Goal: Check status: Check status

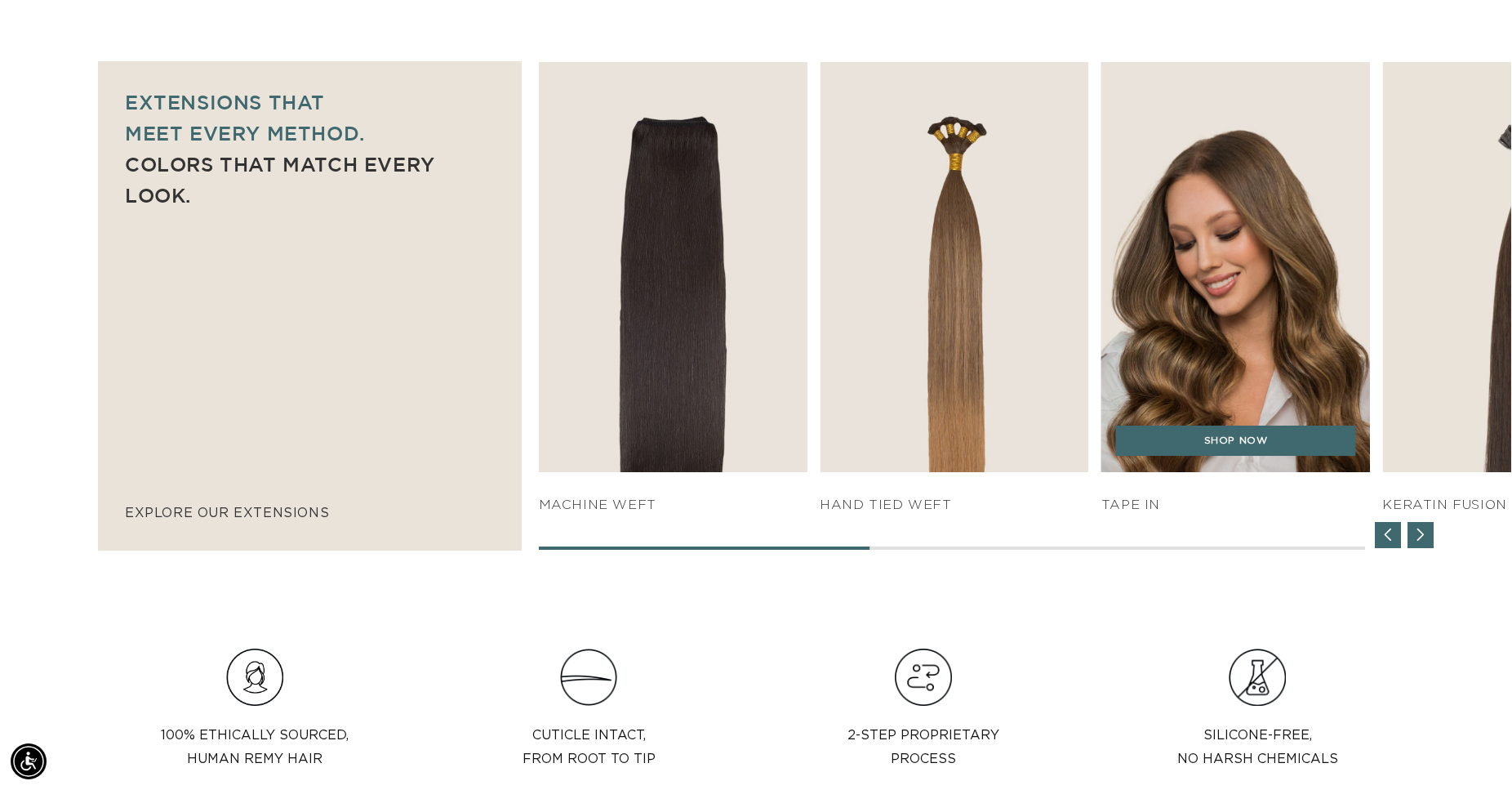
scroll to position [1083, 0]
click at [1252, 443] on link "SHOP NOW" at bounding box center [1236, 441] width 241 height 31
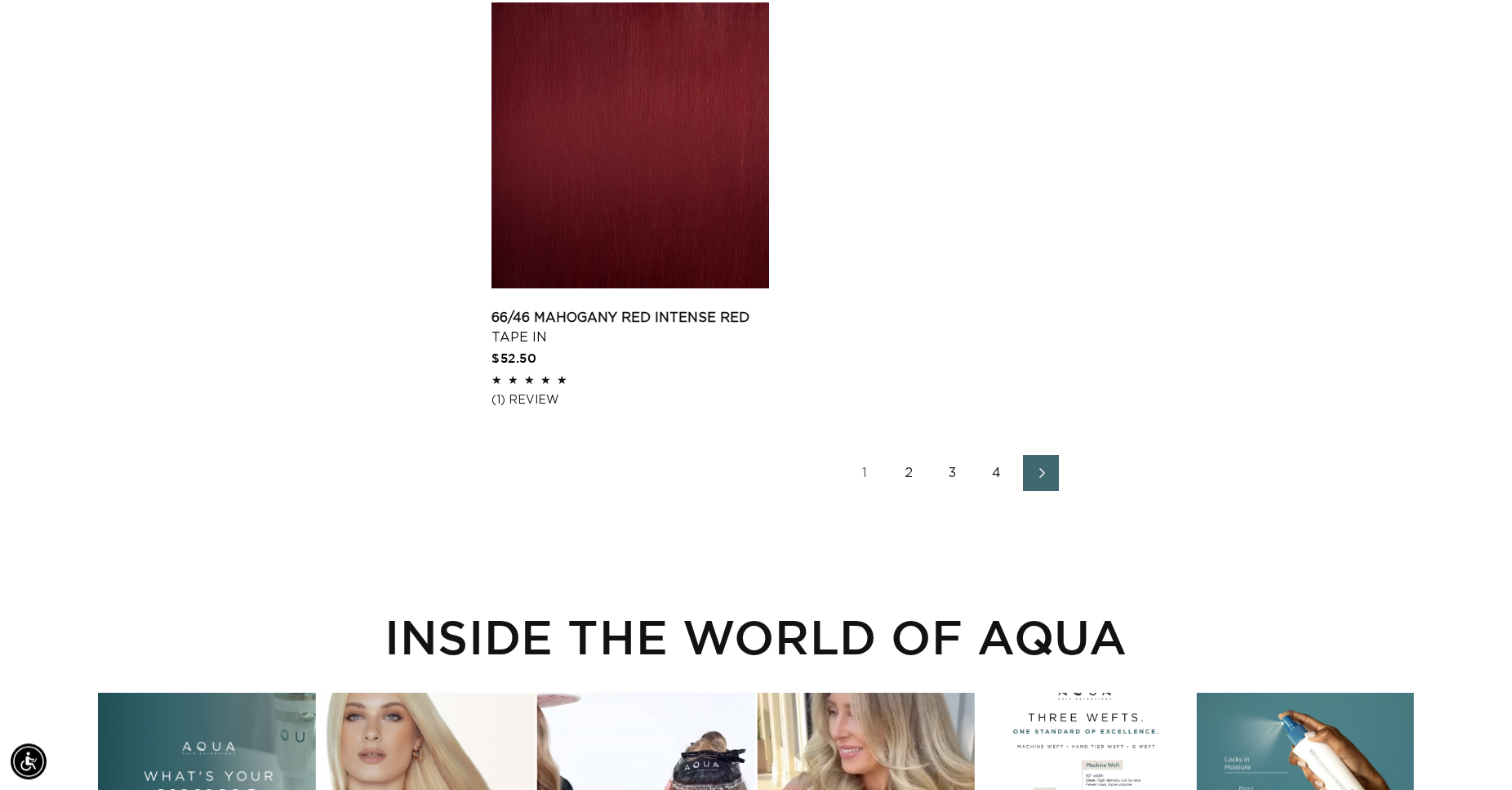
scroll to position [2750, 0]
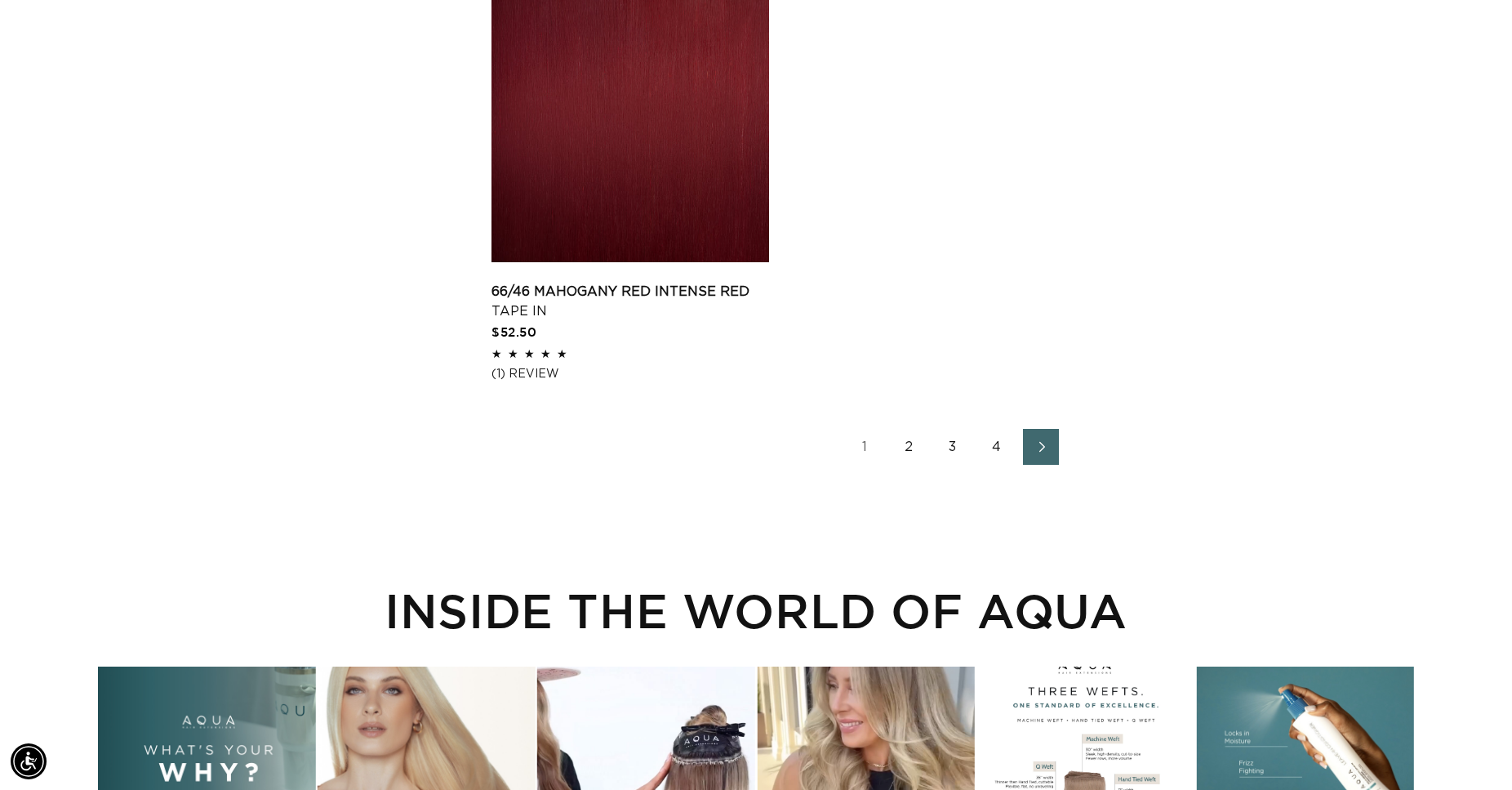
click at [1035, 449] on icon "Next page" at bounding box center [1042, 447] width 22 height 12
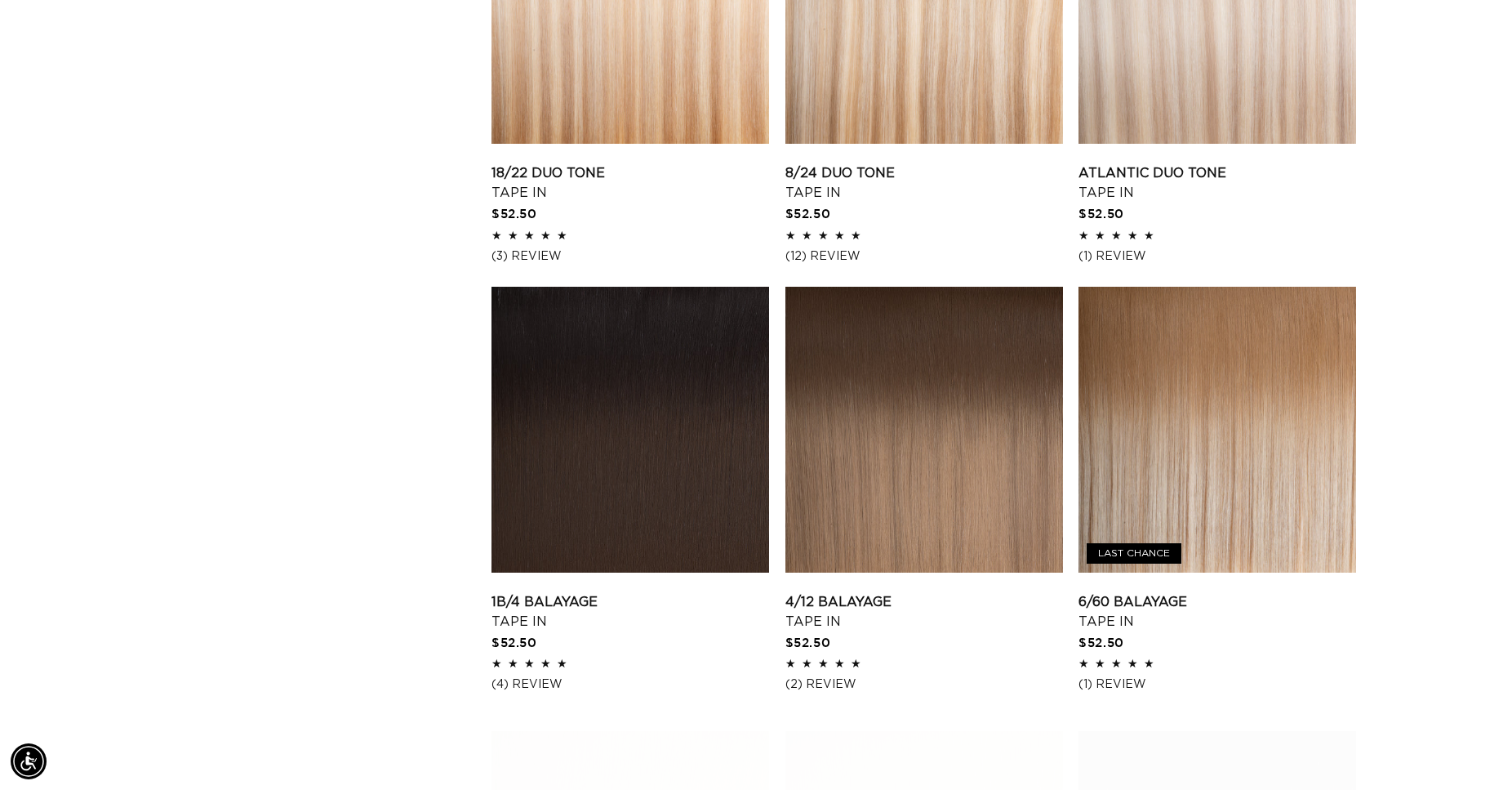
scroll to position [0, 2792]
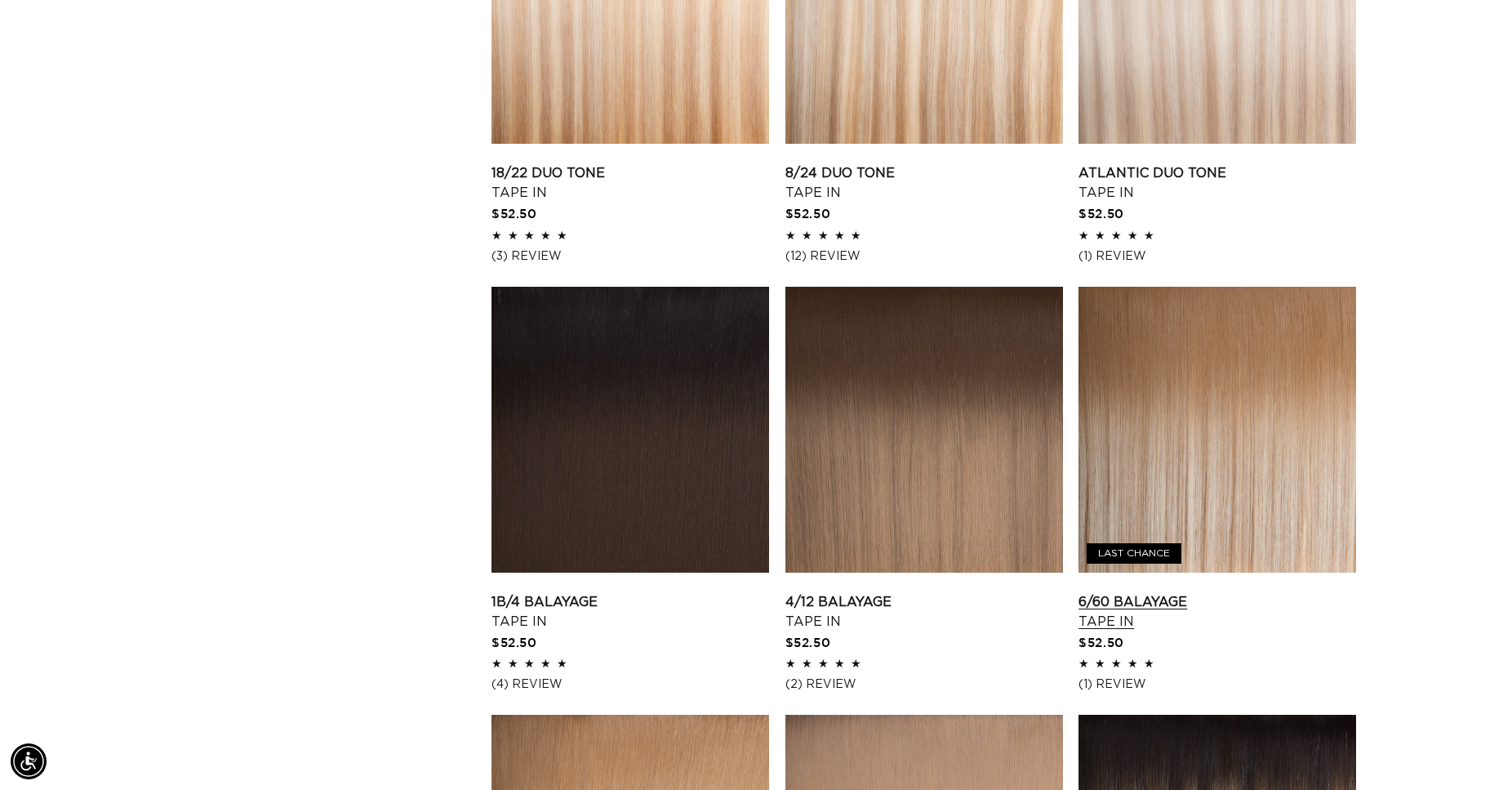
click at [1209, 593] on link "6/60 Balayage Tape In" at bounding box center [1217, 612] width 278 height 39
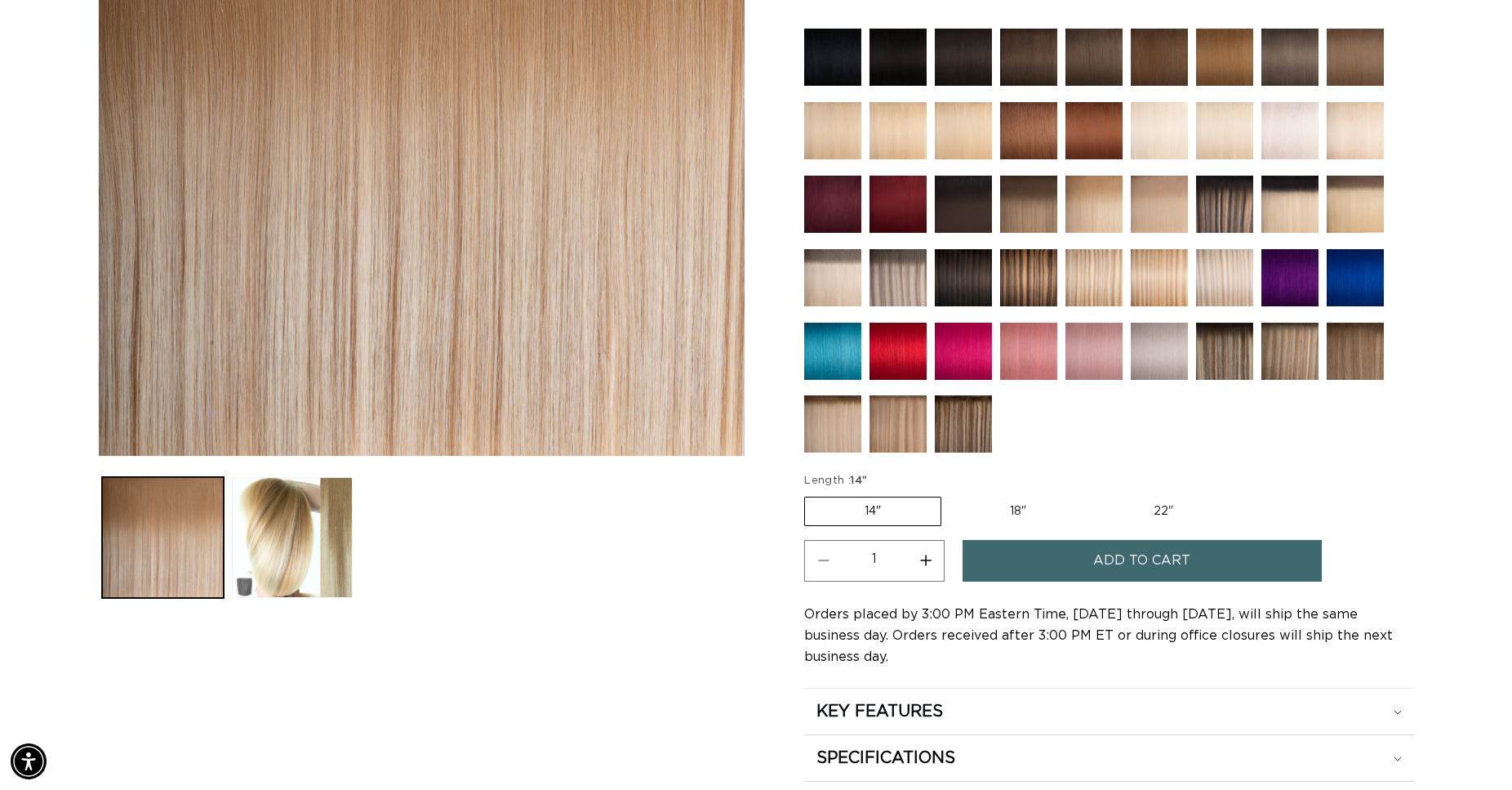
click at [1023, 506] on label "18" Variant sold out or unavailable" at bounding box center [1018, 511] width 136 height 28
click at [950, 494] on input "18" Variant sold out or unavailable" at bounding box center [949, 493] width 1 height 1
radio input "true"
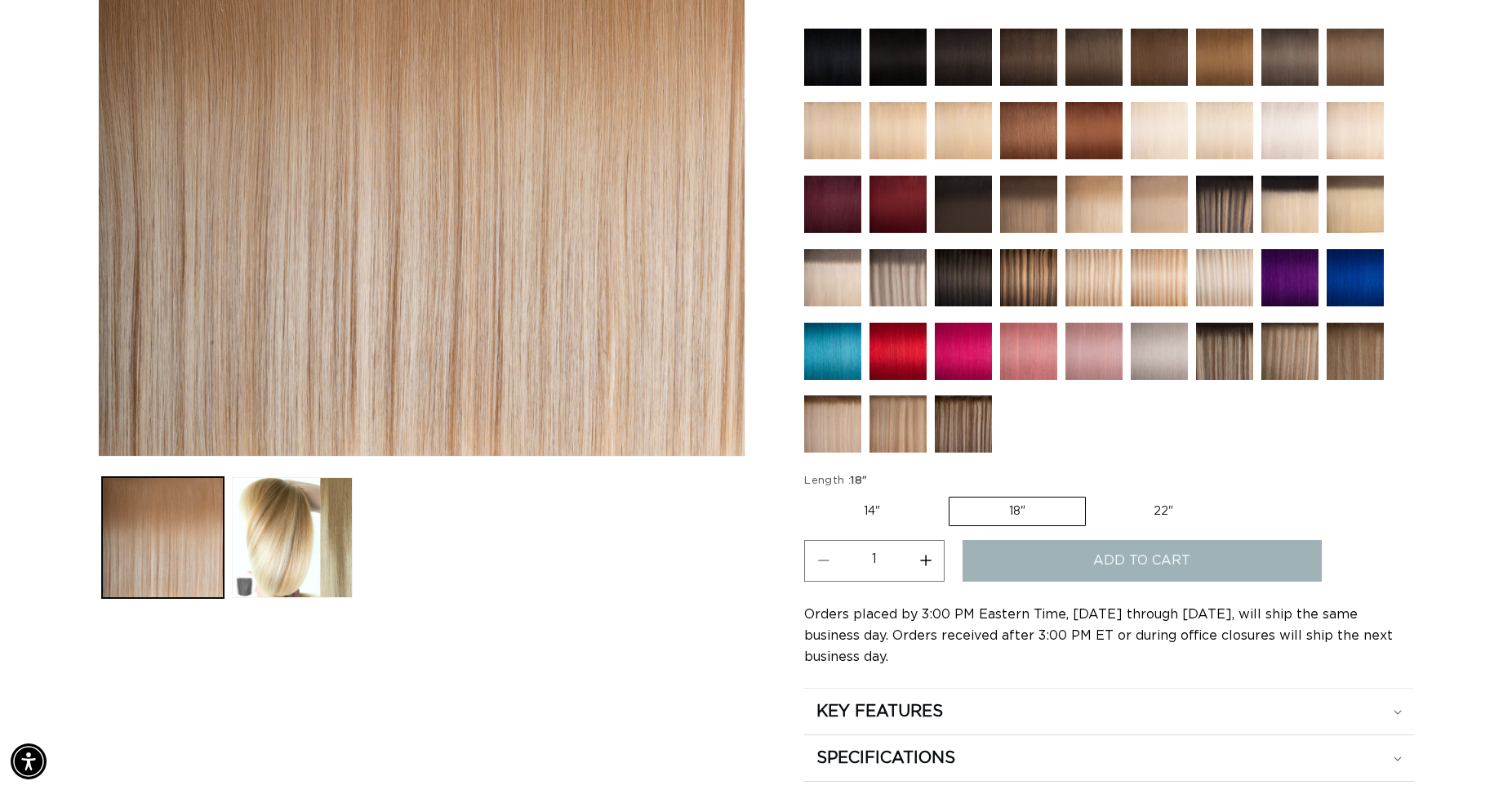
scroll to position [0, 1397]
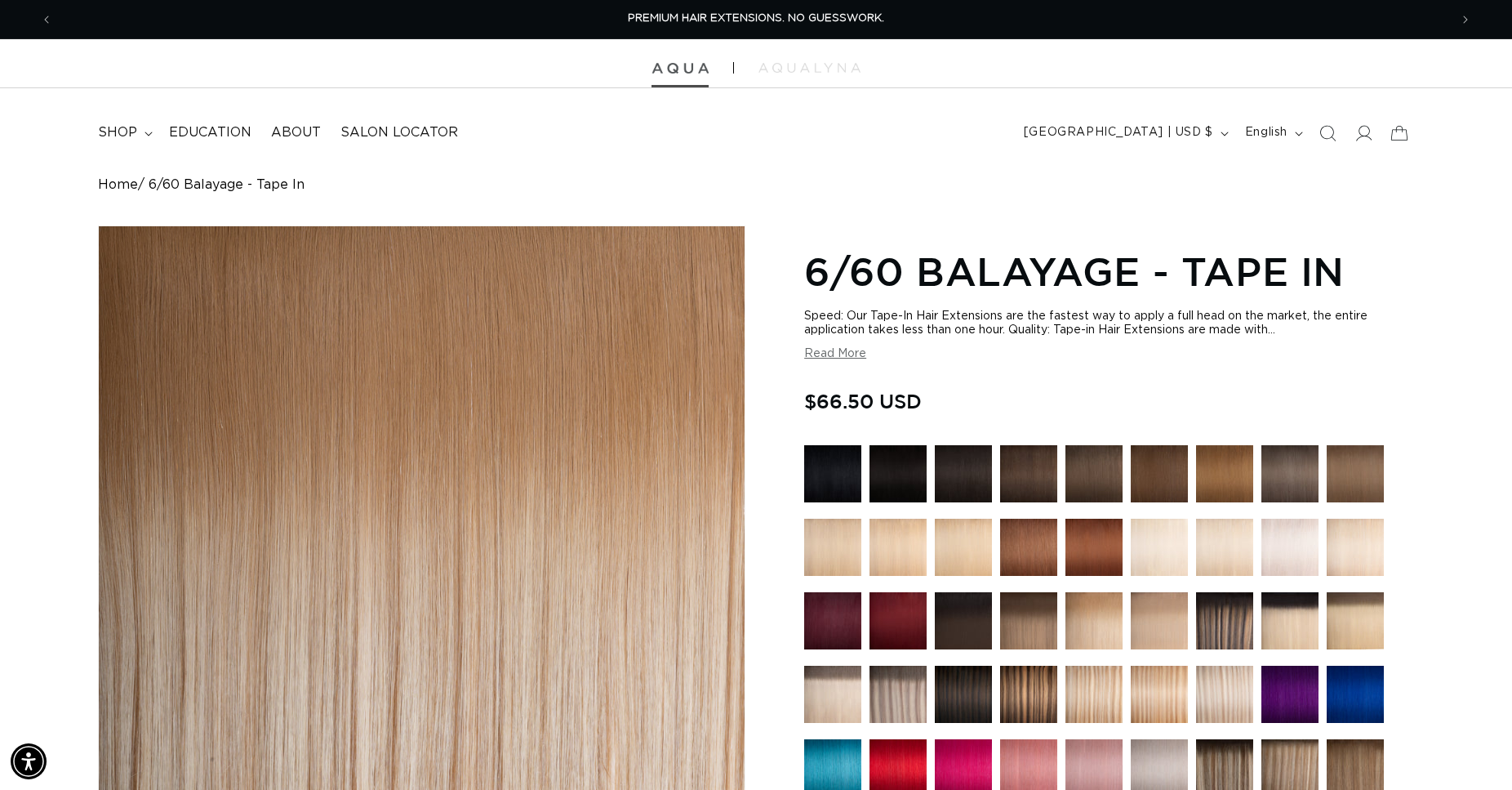
click at [681, 66] on img at bounding box center [680, 69] width 57 height 12
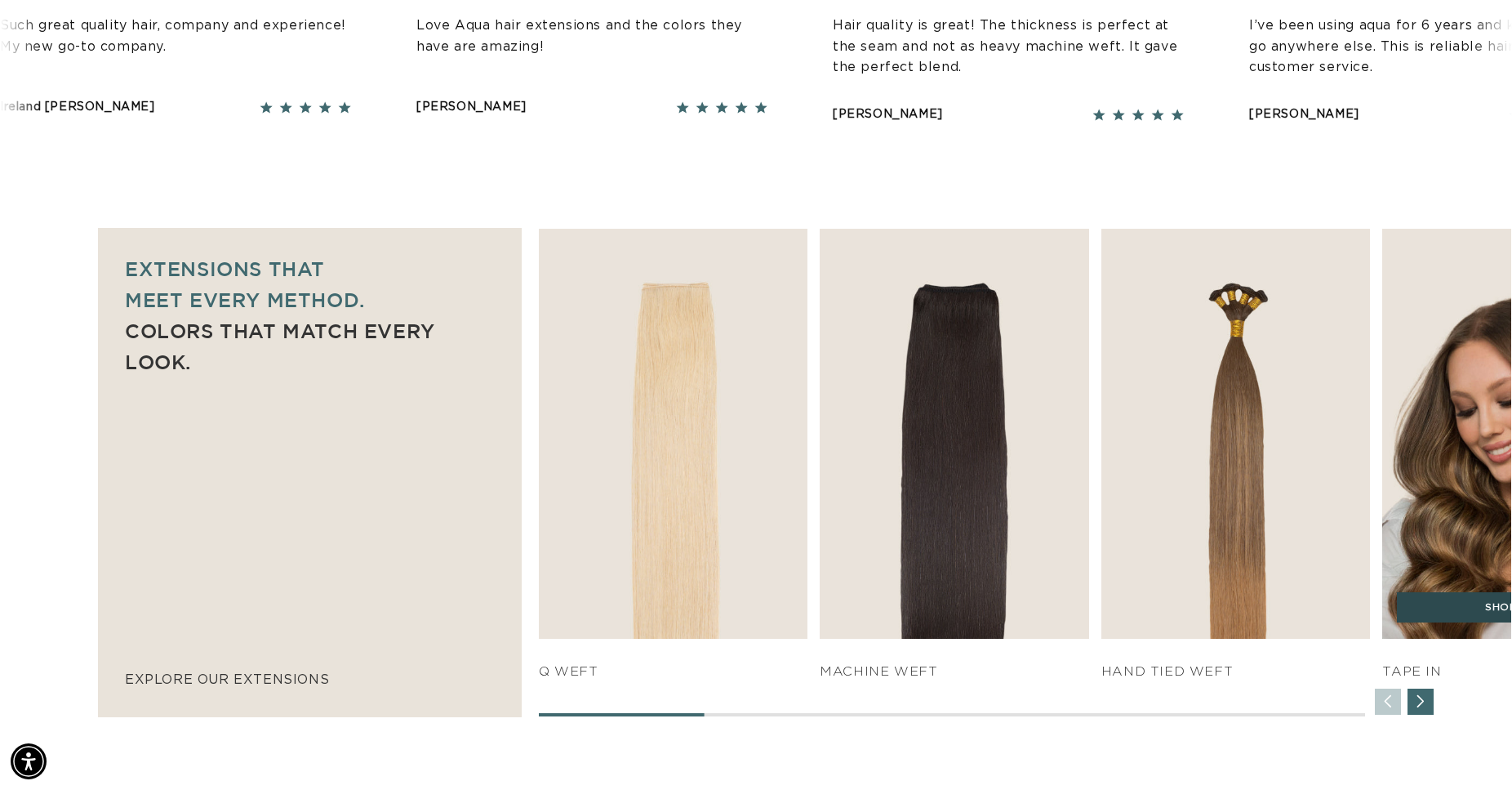
scroll to position [0, 1397]
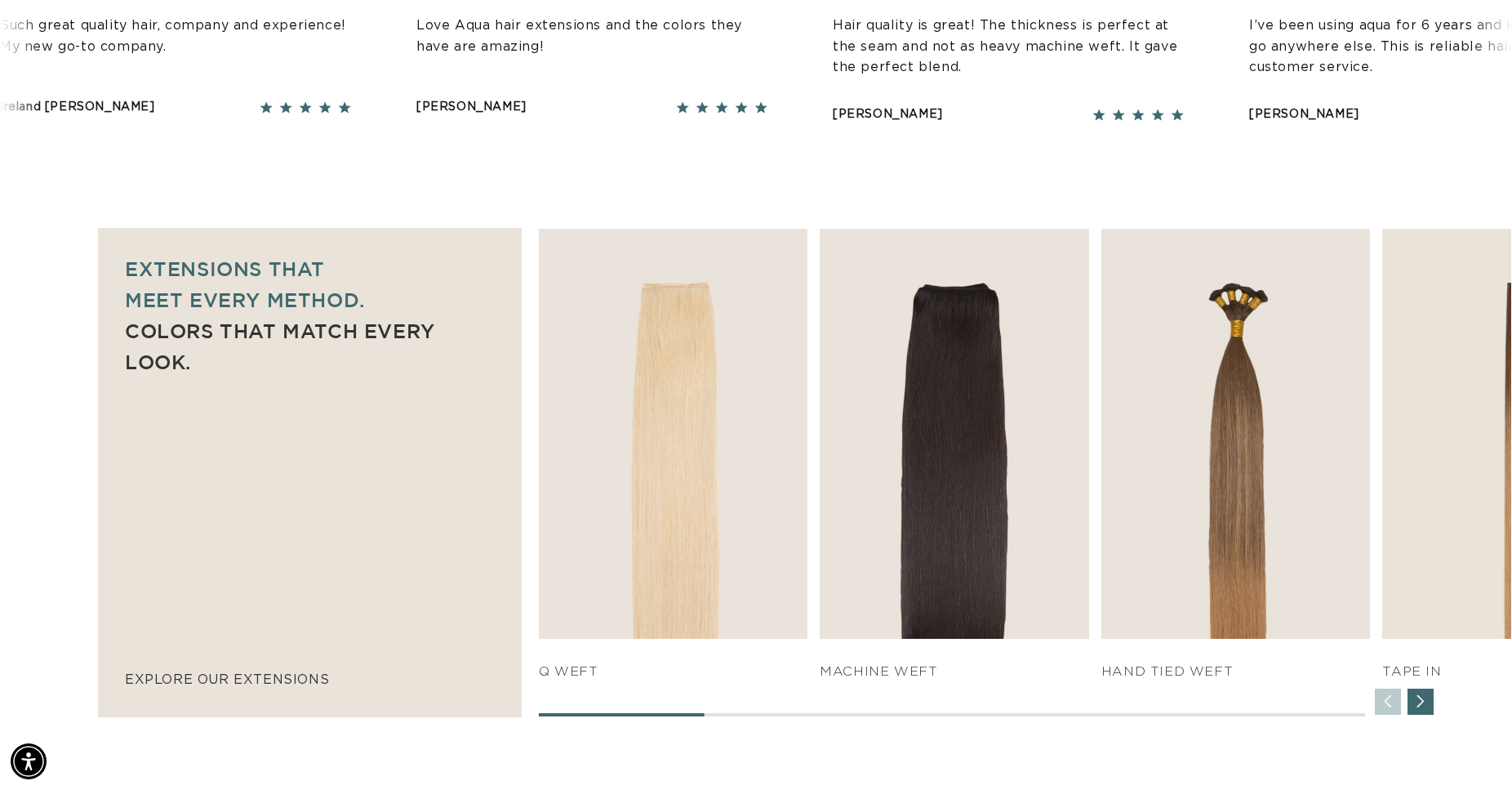
click at [1421, 692] on div "Next slide" at bounding box center [1420, 701] width 27 height 27
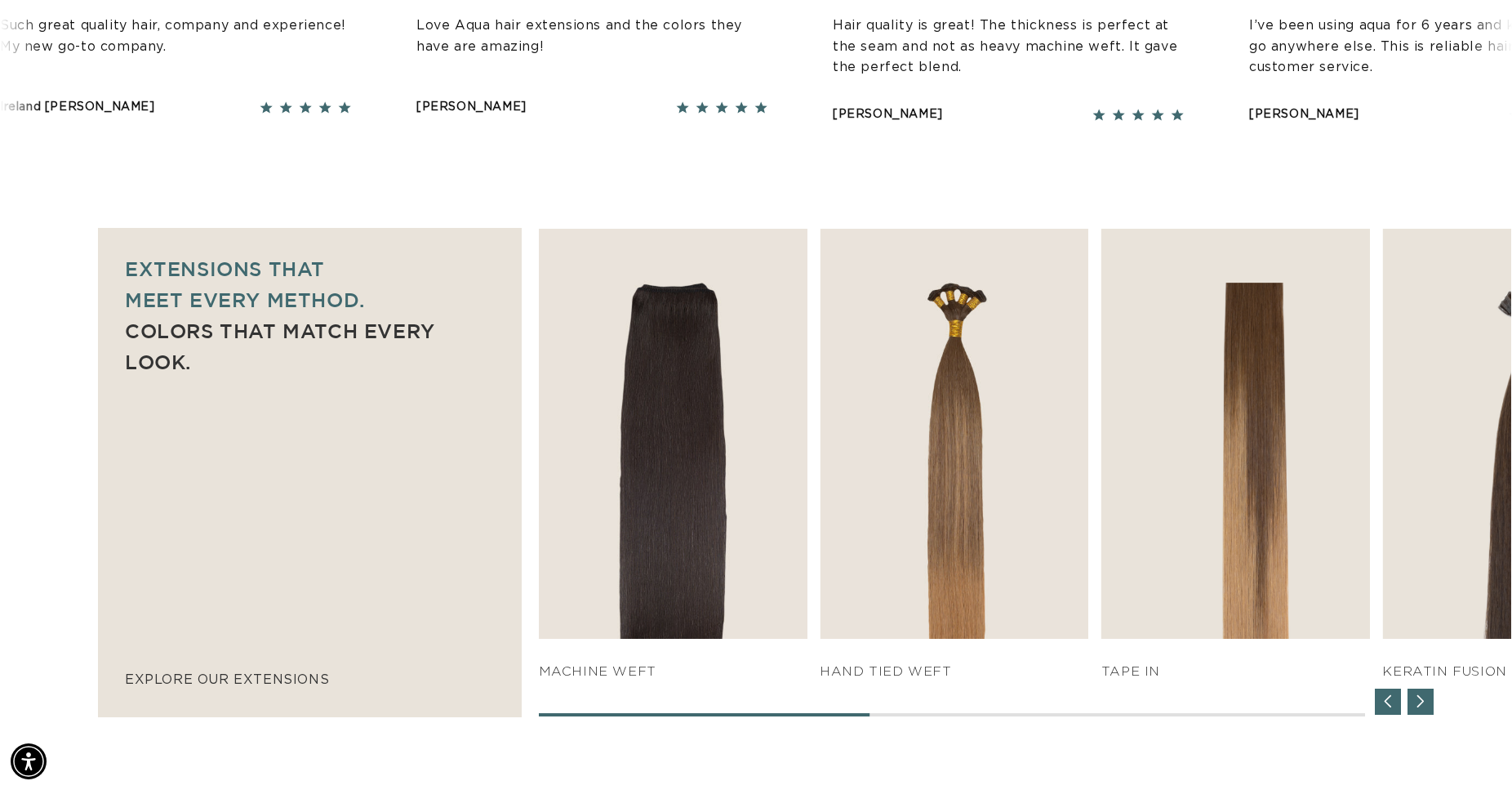
scroll to position [0, 2792]
click at [1421, 692] on div "Next slide" at bounding box center [1420, 701] width 27 height 27
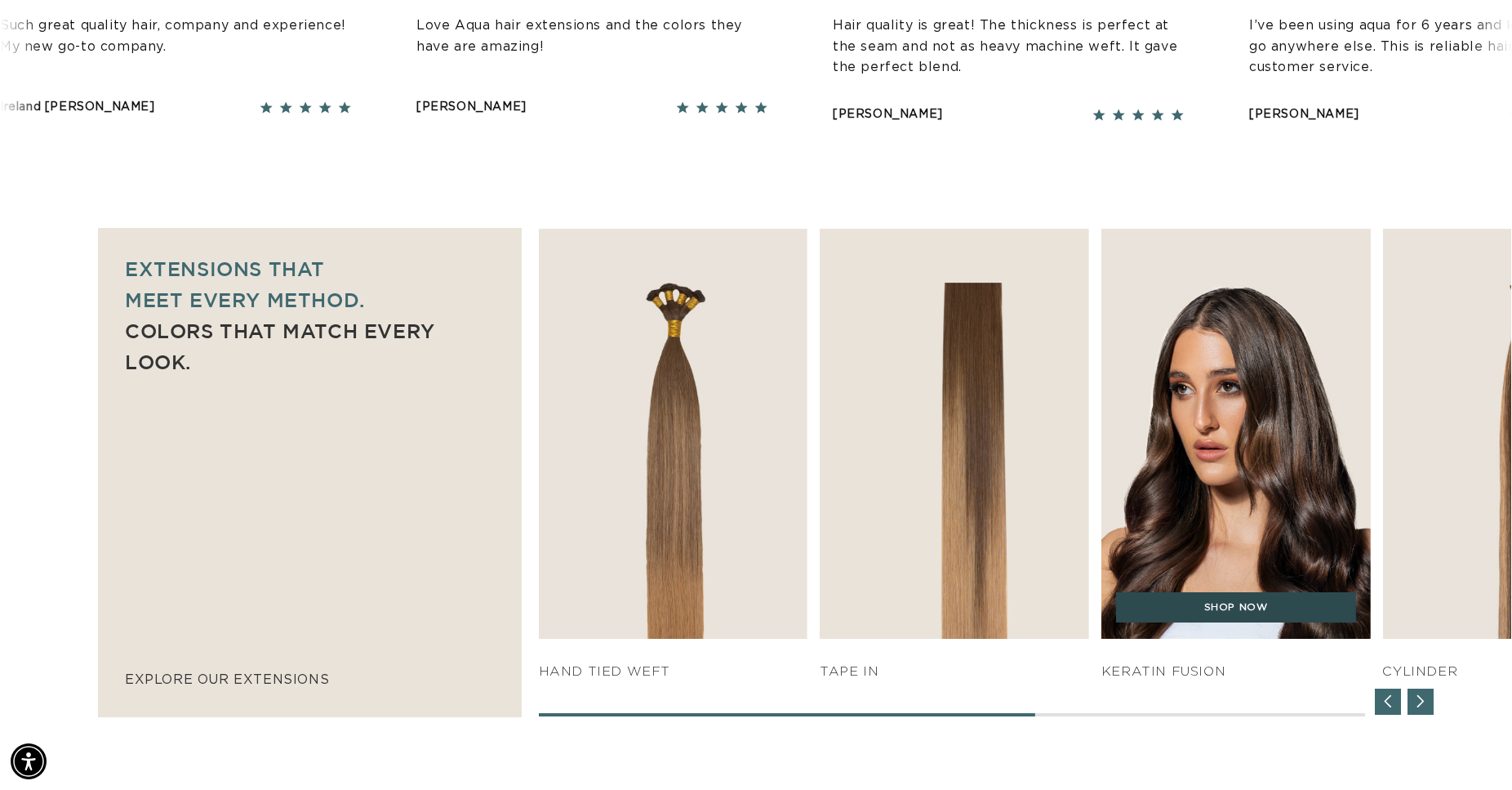
click at [1282, 593] on link "SHOP NOW" at bounding box center [1236, 608] width 241 height 31
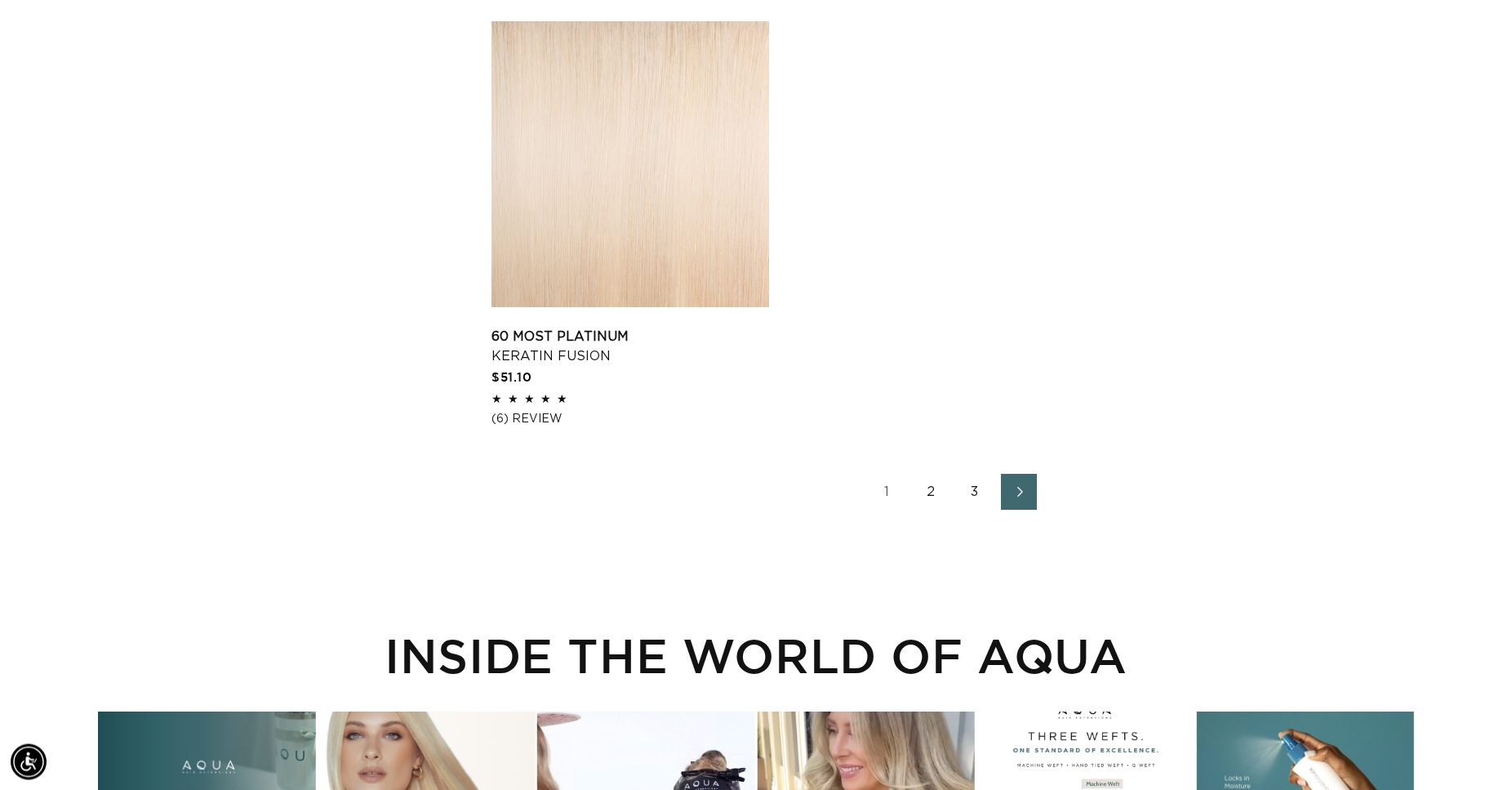
scroll to position [0, 2792]
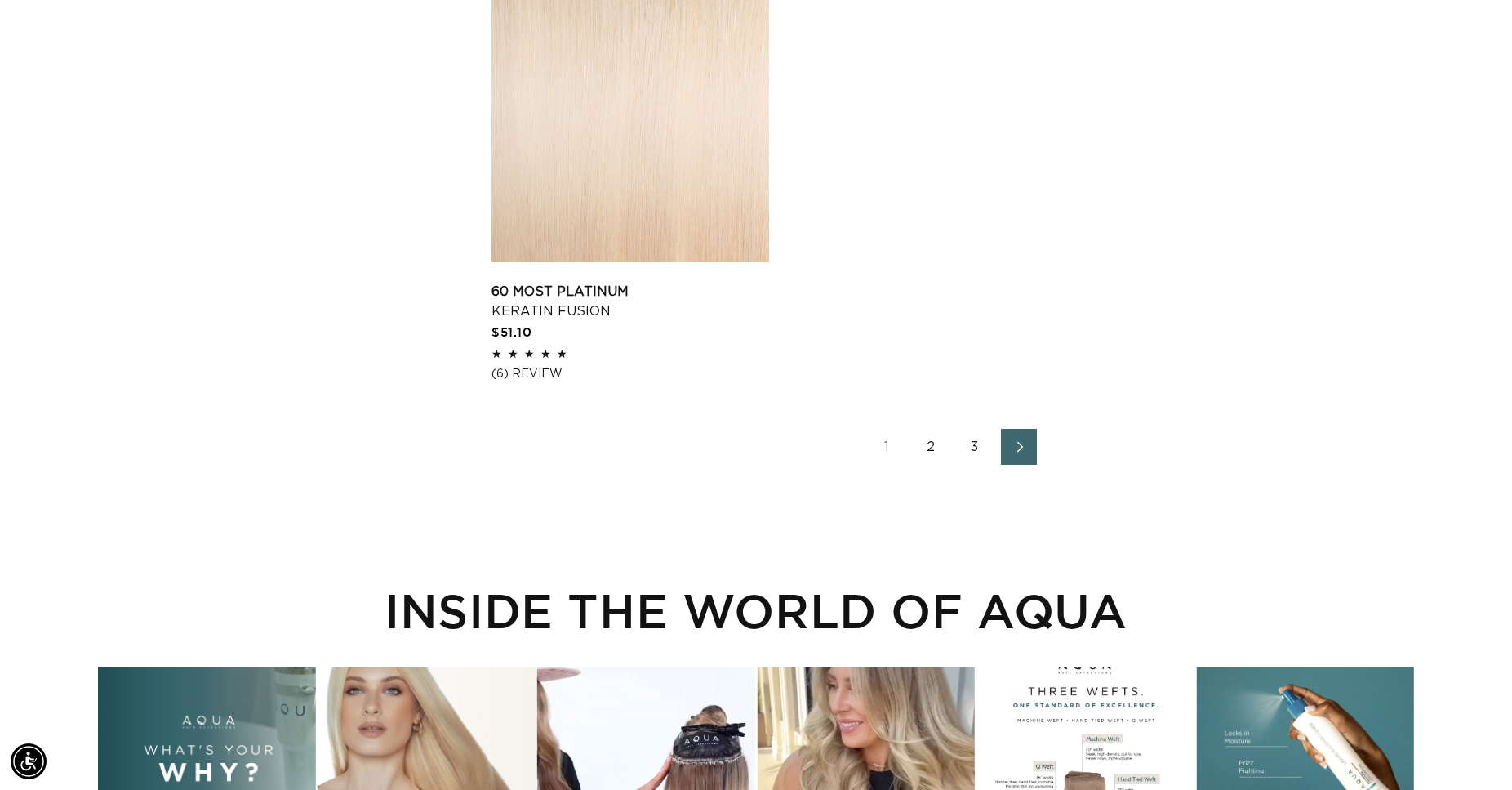
click at [1022, 445] on icon "Next page" at bounding box center [1020, 447] width 22 height 12
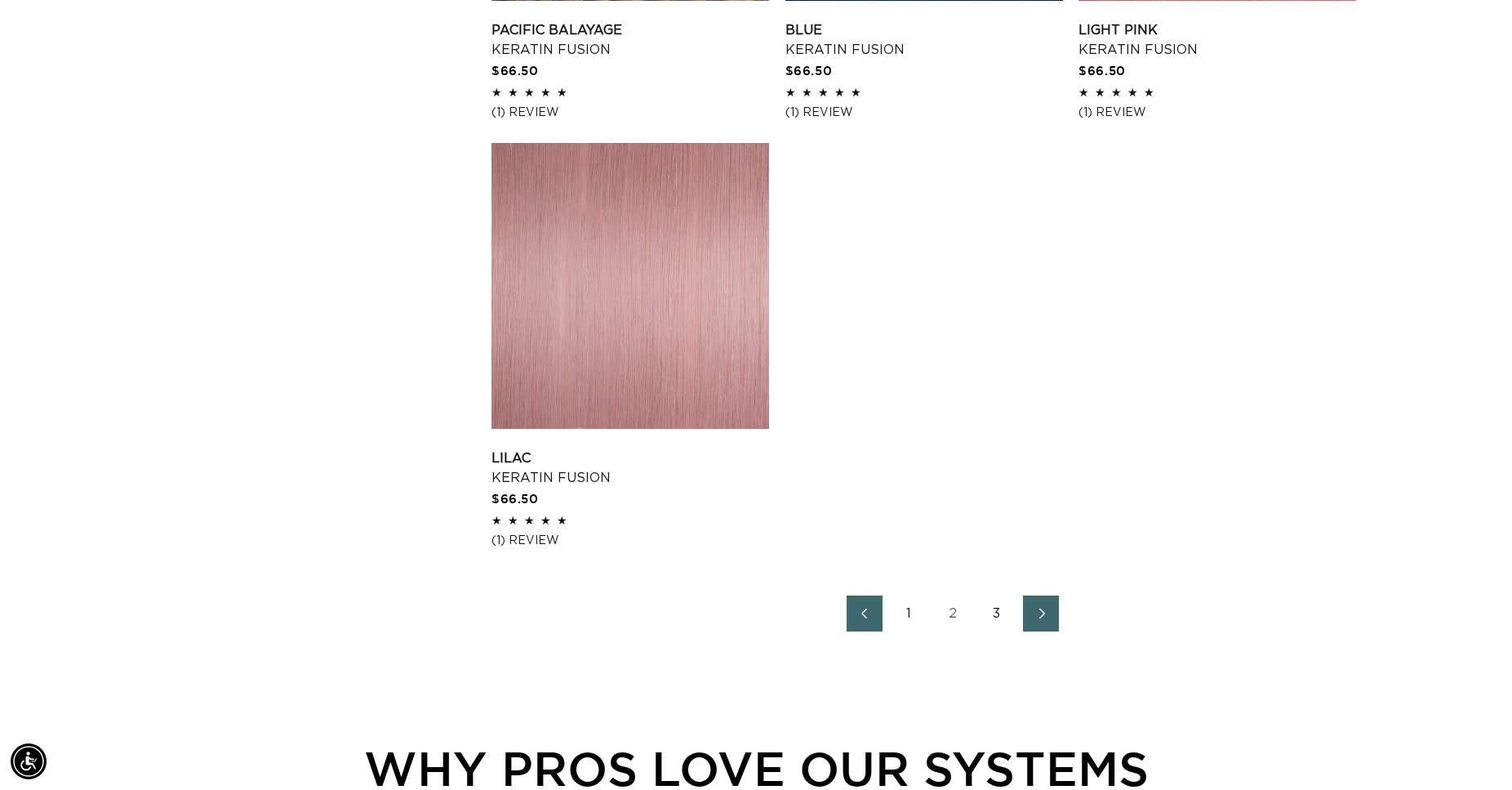
scroll to position [0, 2792]
click at [1044, 616] on icon "Next page" at bounding box center [1042, 613] width 22 height 12
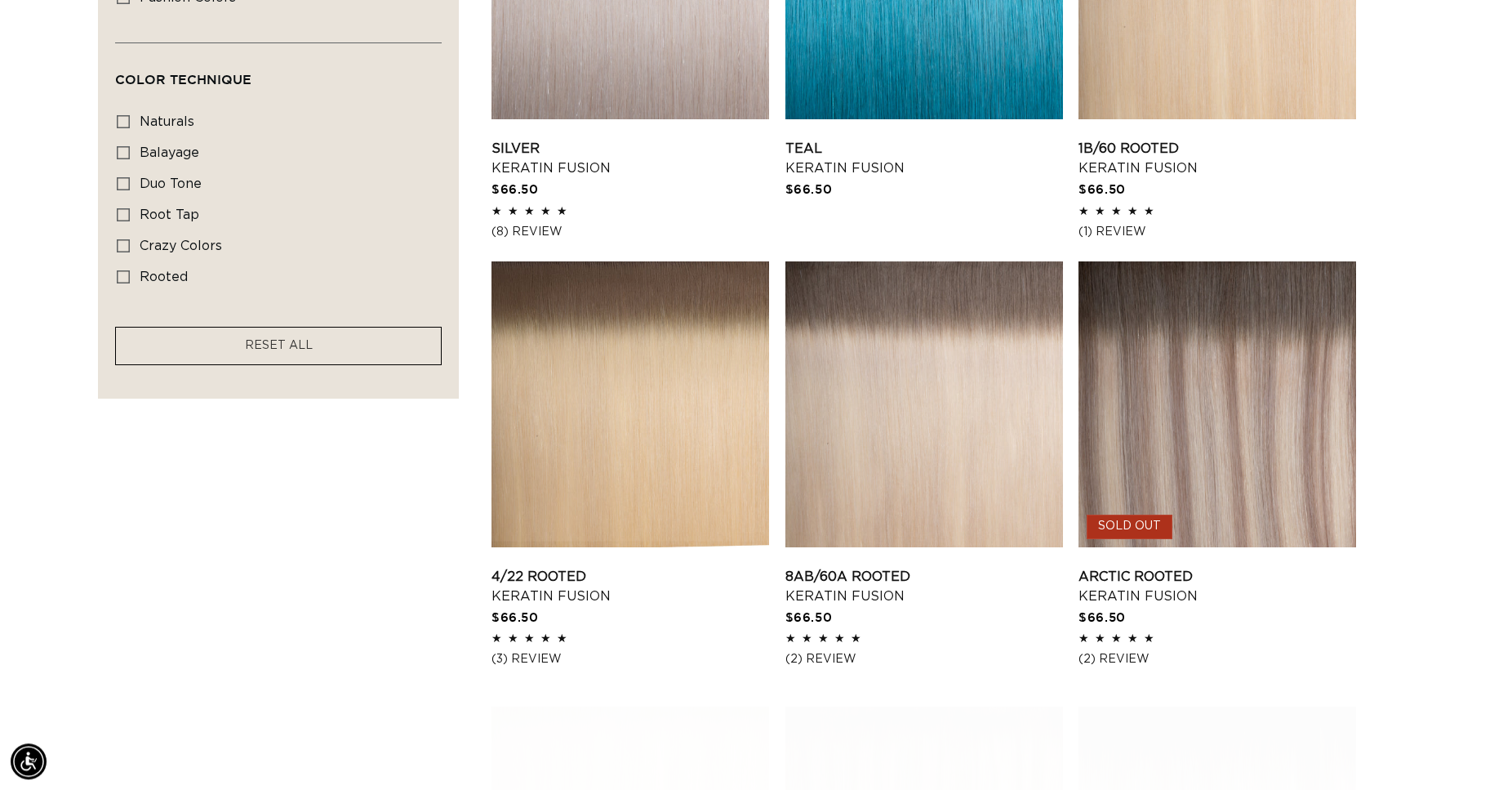
scroll to position [1250, 0]
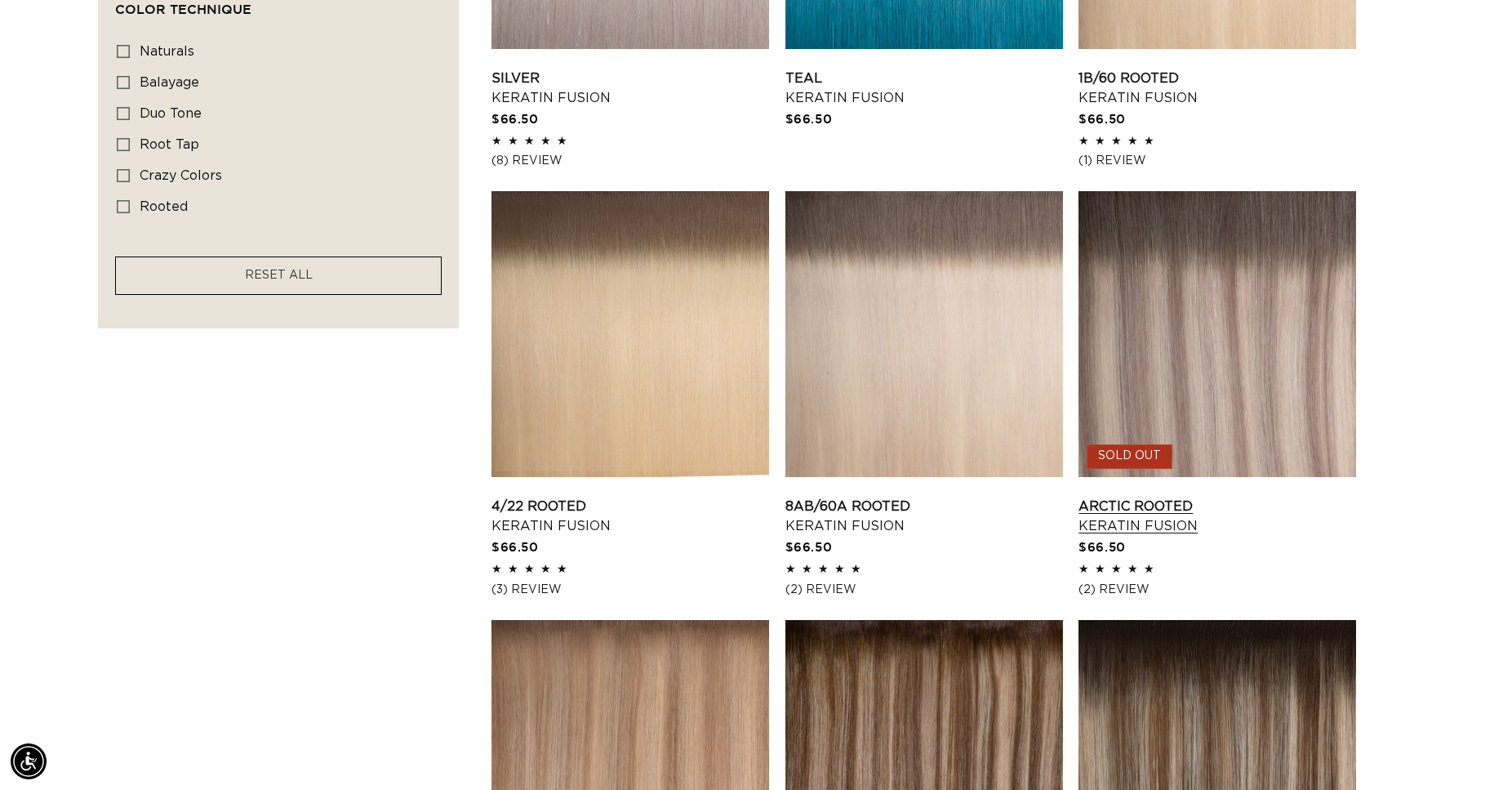
click at [1250, 497] on link "Arctic Rooted Keratin Fusion" at bounding box center [1217, 517] width 278 height 39
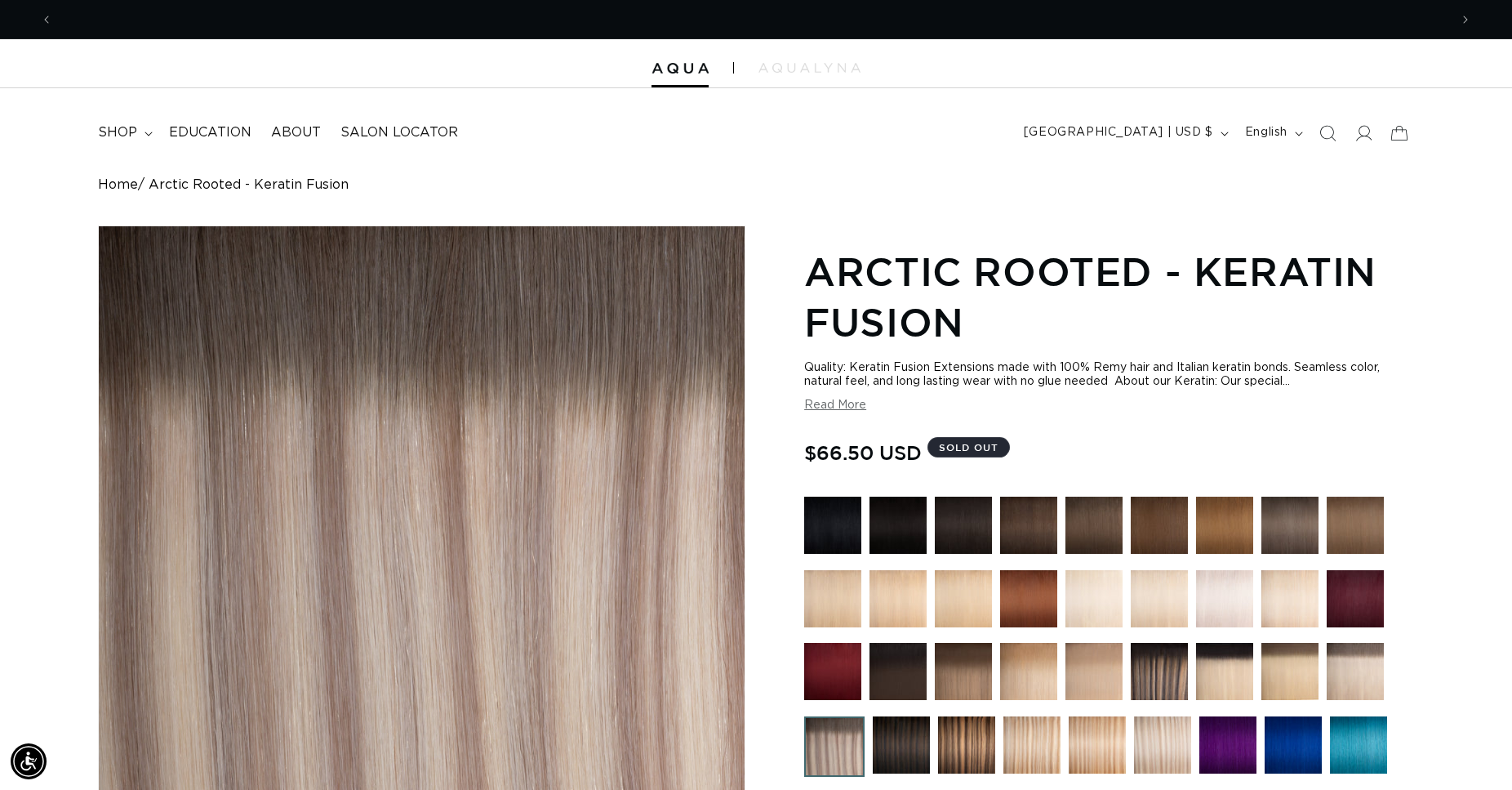
scroll to position [0, 2792]
click at [670, 71] on img at bounding box center [680, 69] width 57 height 12
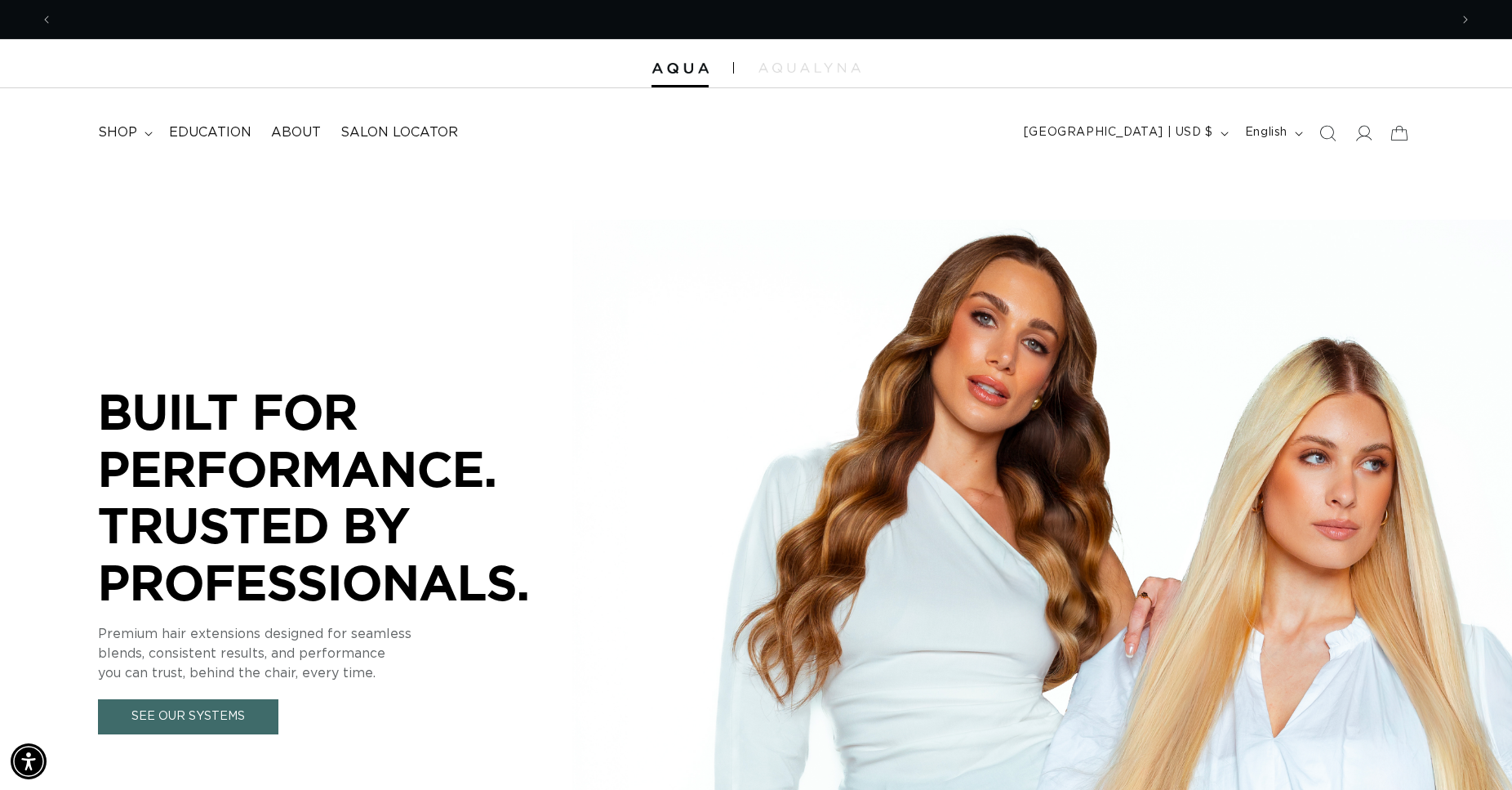
scroll to position [0, 2792]
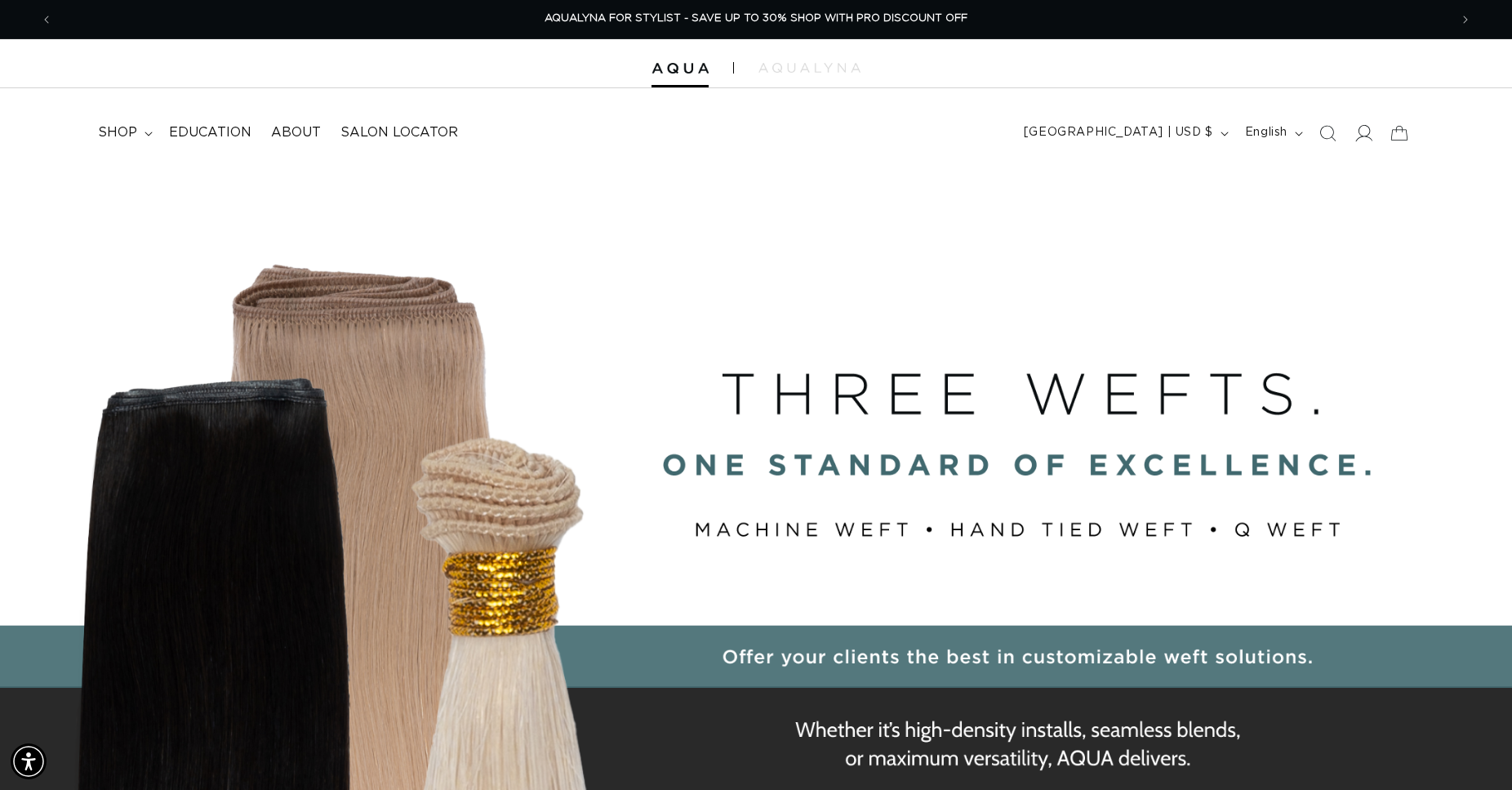
click at [1365, 131] on icon at bounding box center [1362, 132] width 17 height 17
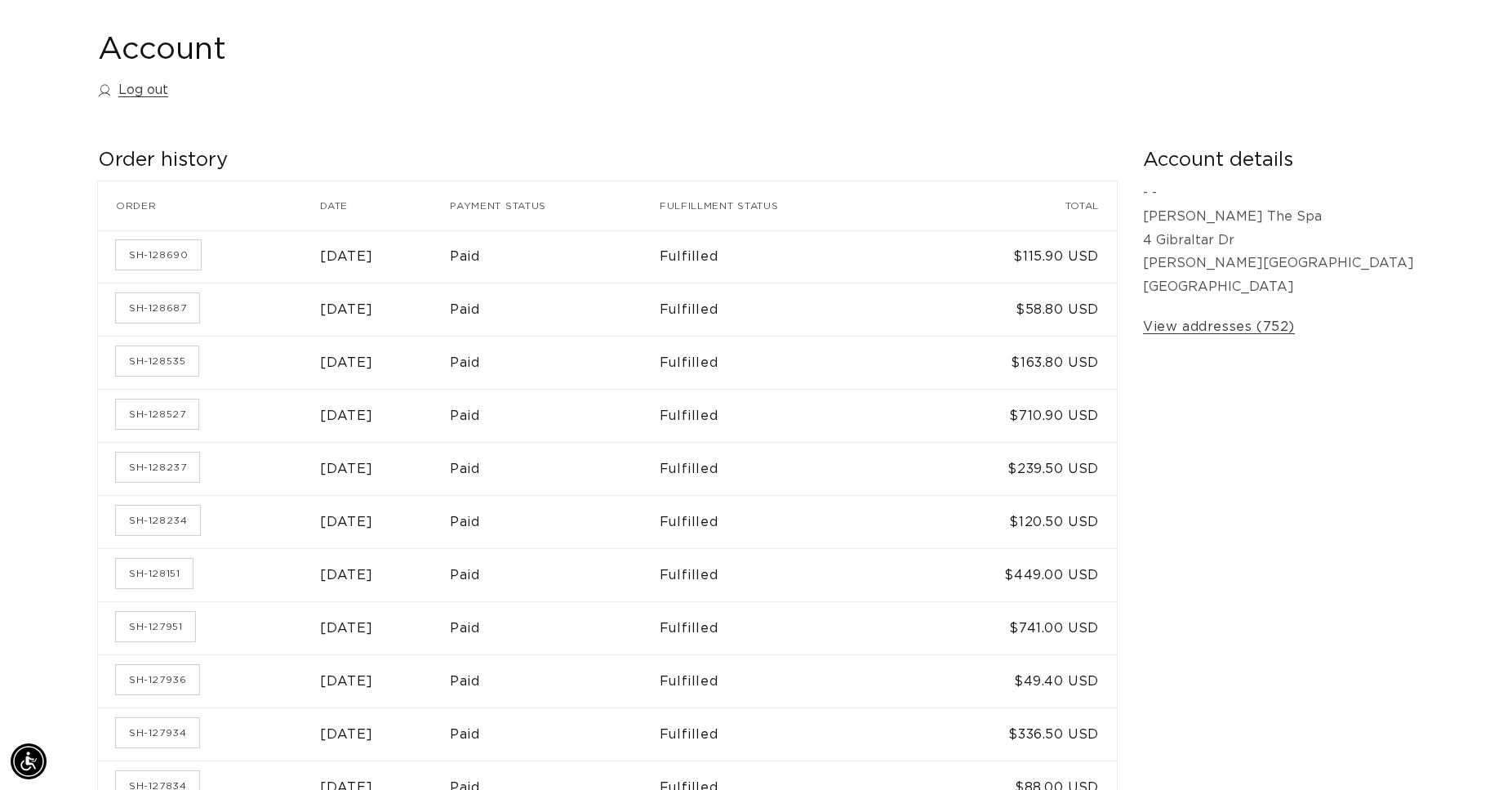
scroll to position [0, 2792]
click at [170, 677] on link "SH-127936" at bounding box center [158, 680] width 83 height 30
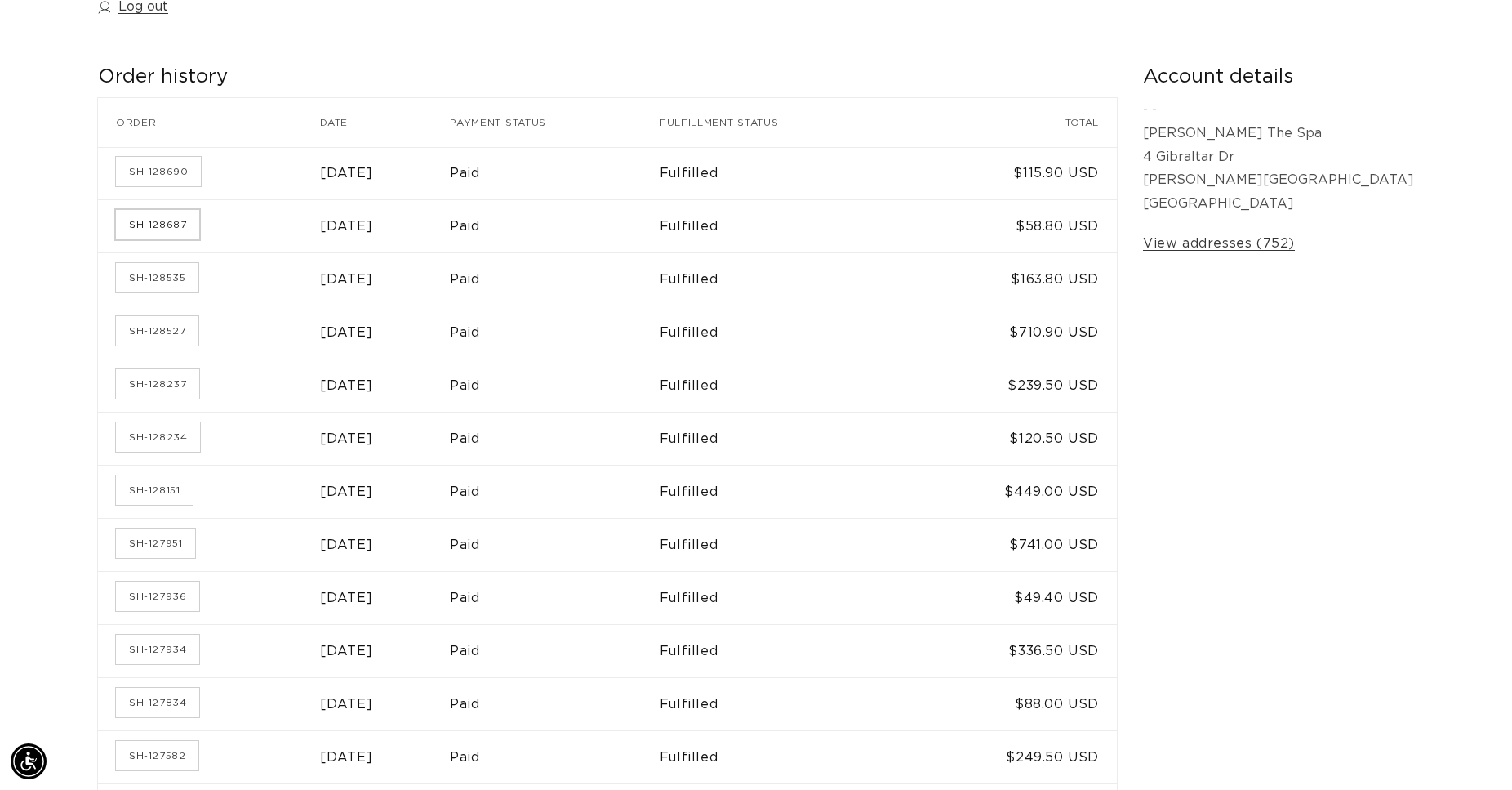
click at [181, 226] on link "SH-128687" at bounding box center [158, 225] width 83 height 30
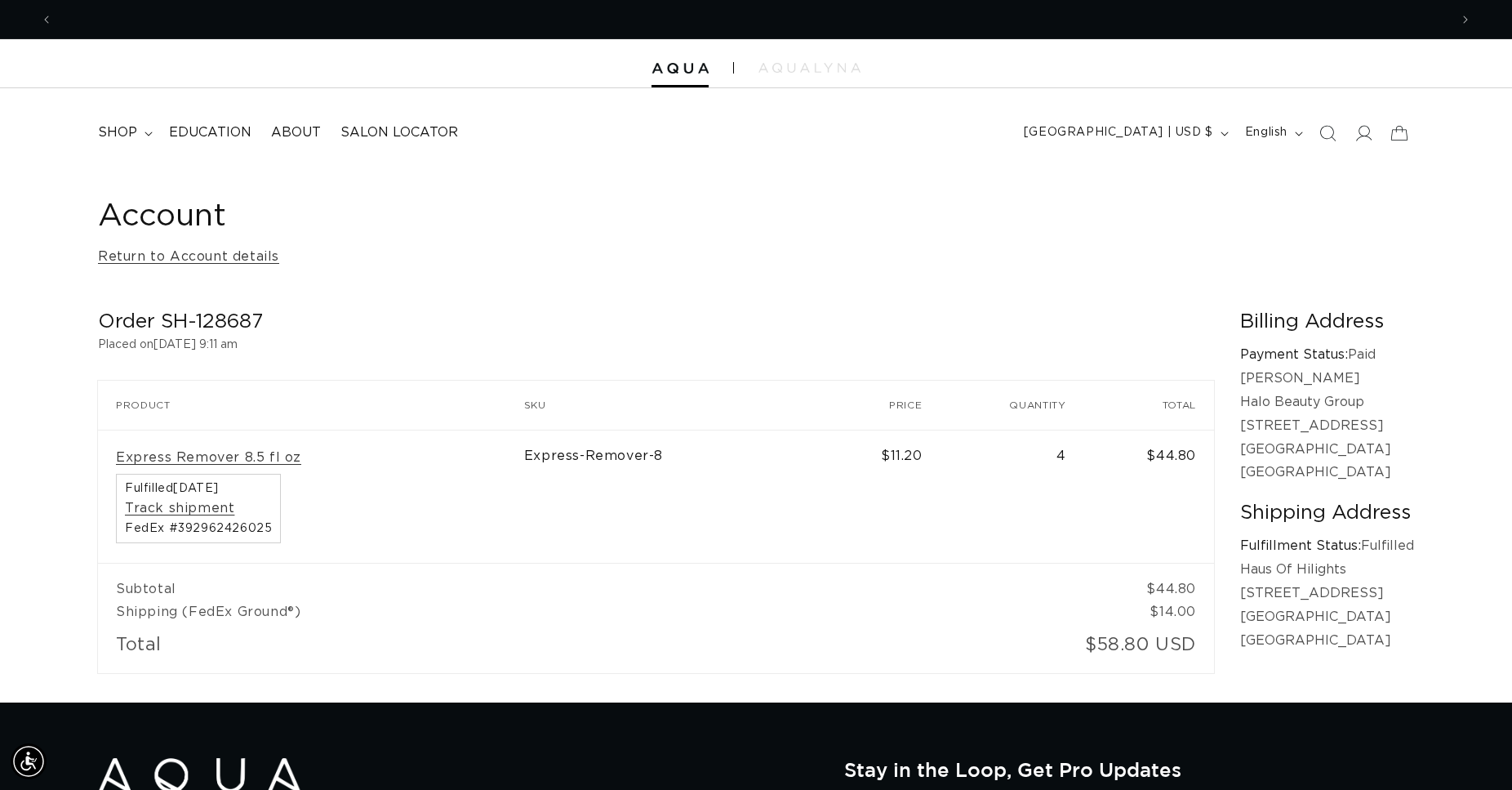
scroll to position [0, 1397]
click at [669, 68] on img at bounding box center [680, 69] width 57 height 12
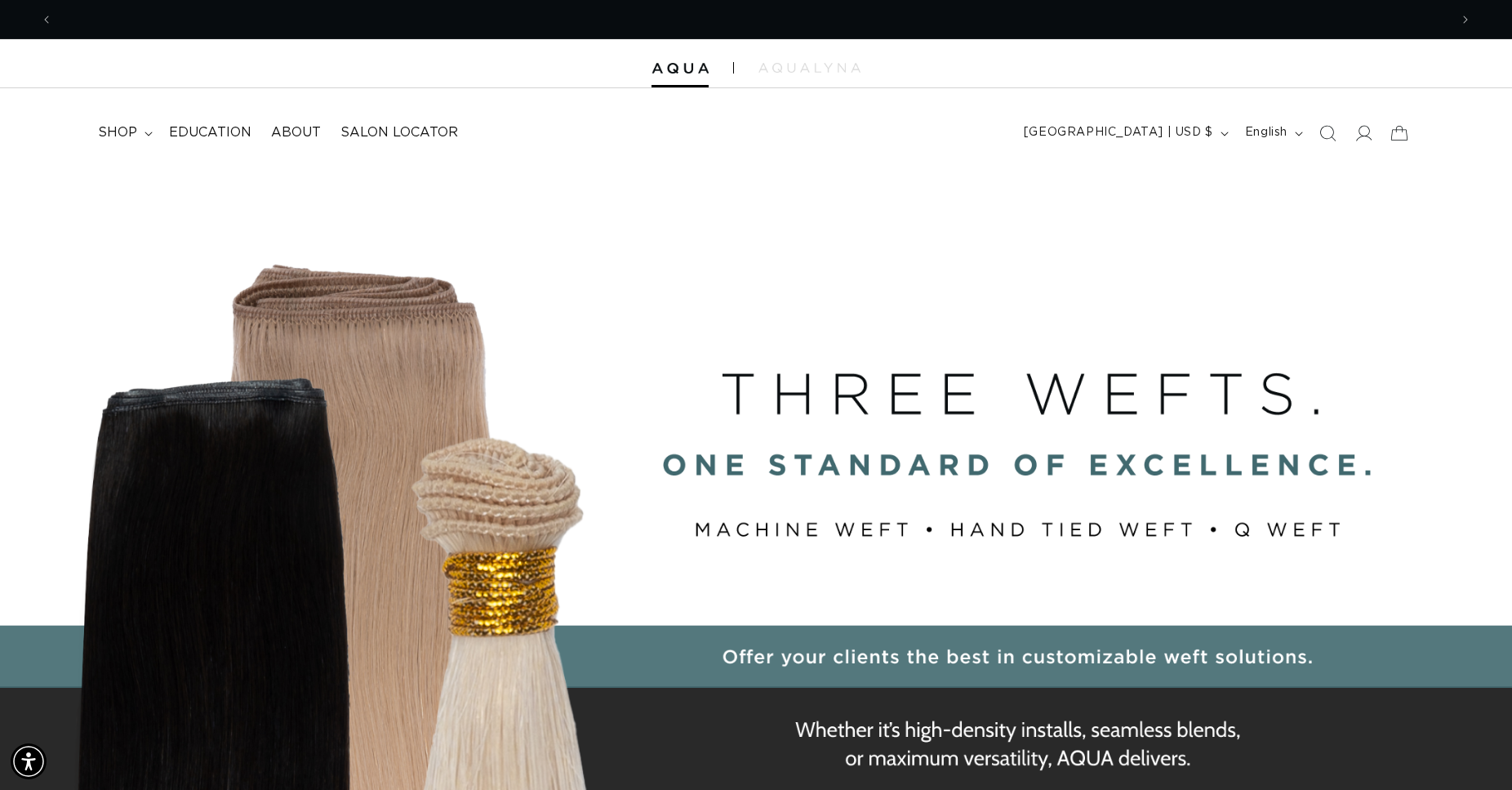
scroll to position [0, 2792]
click at [1362, 134] on icon at bounding box center [1362, 132] width 17 height 17
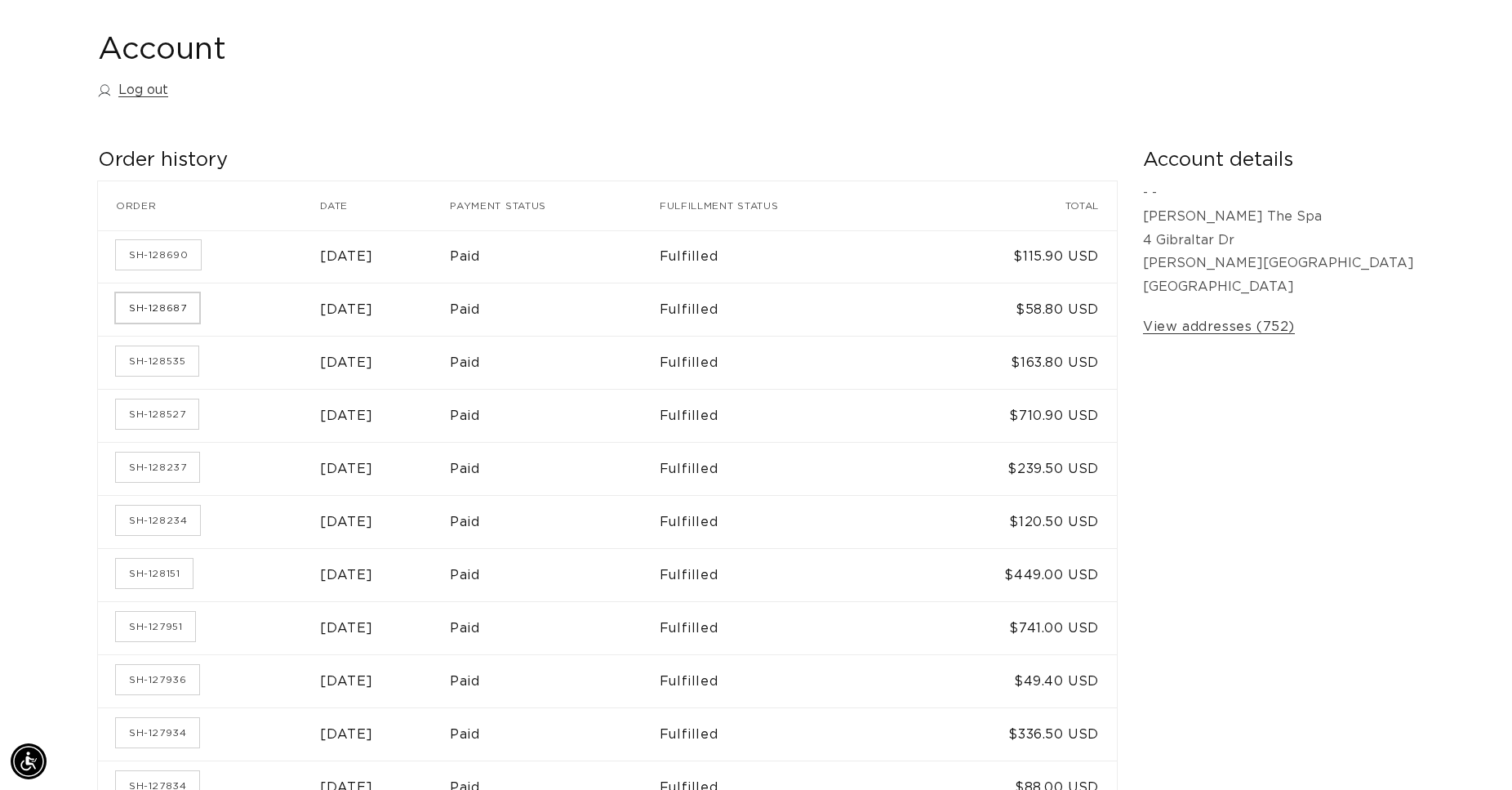
scroll to position [0, 1397]
click at [150, 309] on link "SH-128687" at bounding box center [158, 308] width 83 height 30
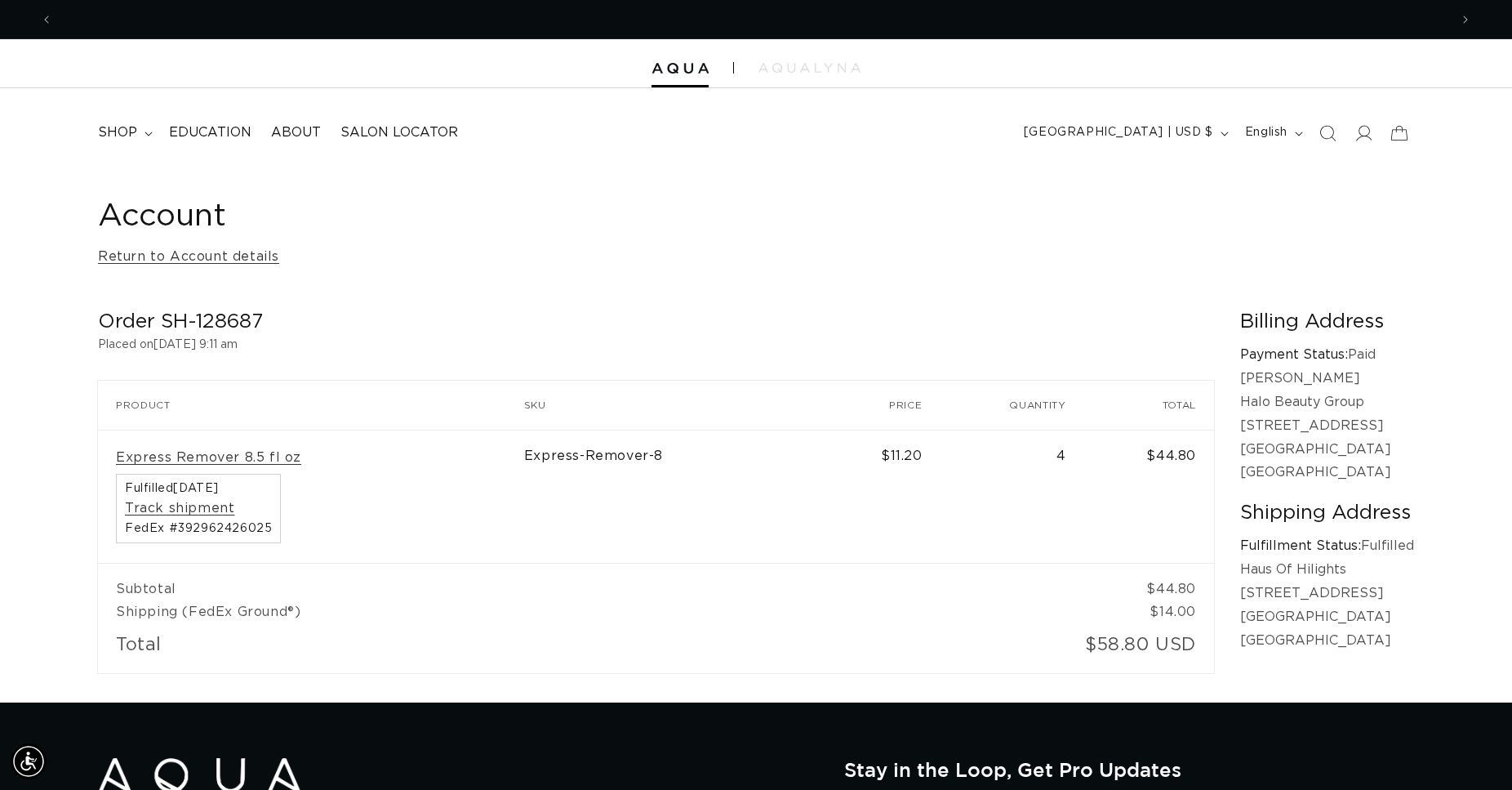
scroll to position [0, 2792]
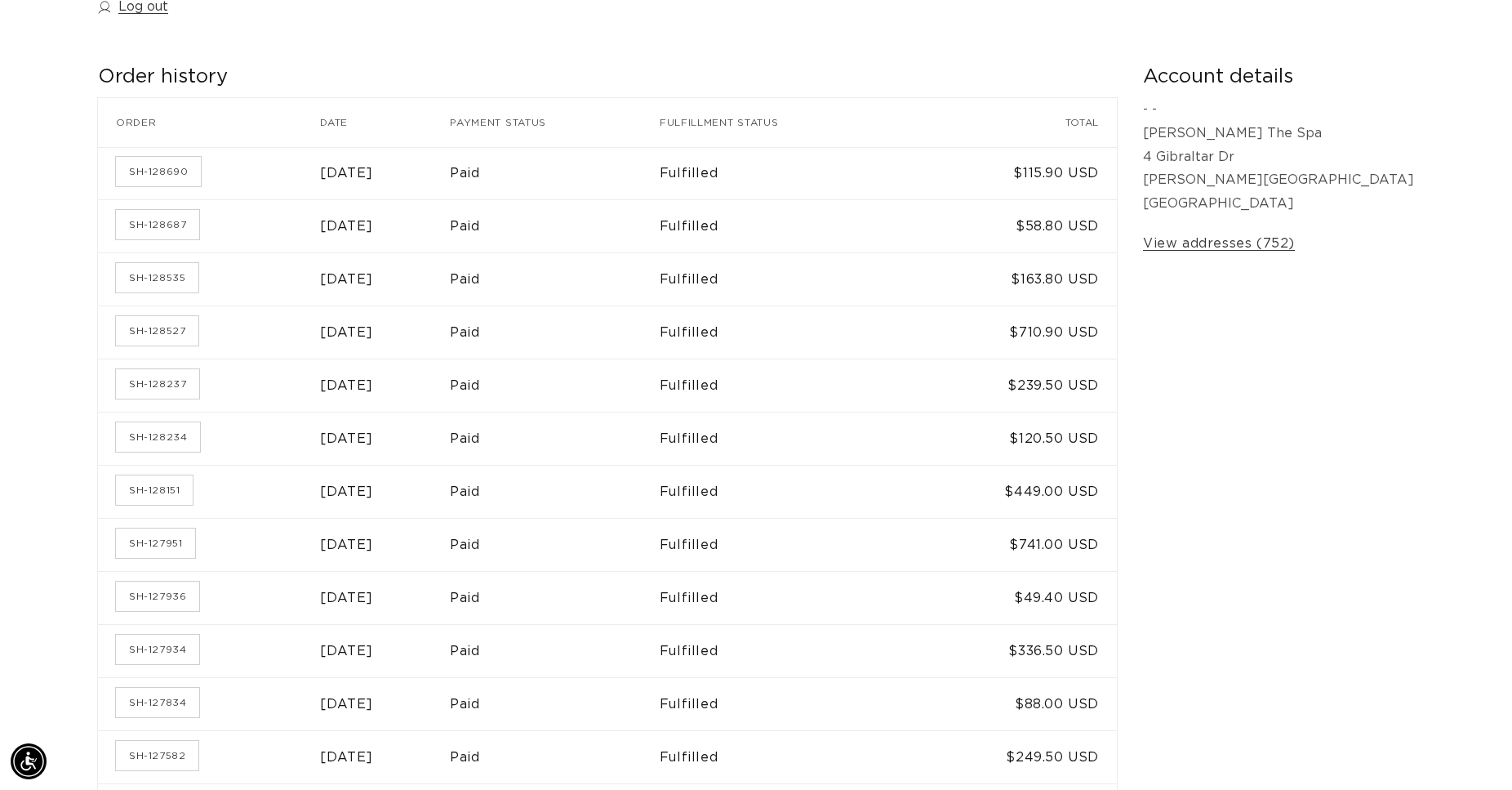
scroll to position [0, 2792]
click at [182, 169] on link "SH-128690" at bounding box center [159, 172] width 85 height 30
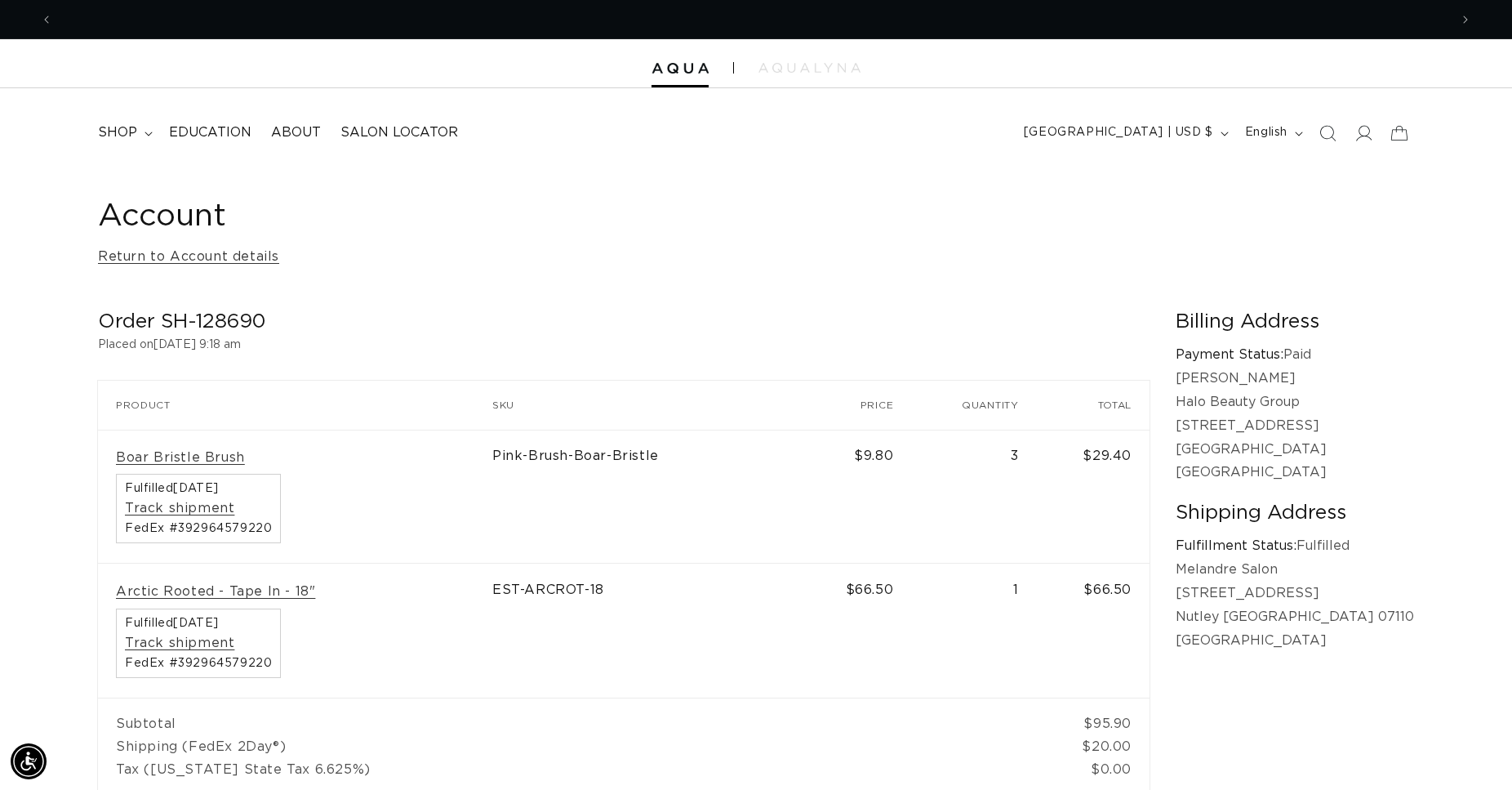
scroll to position [0, 1397]
click at [692, 67] on img at bounding box center [680, 69] width 57 height 12
